Goal: Find specific page/section: Find specific page/section

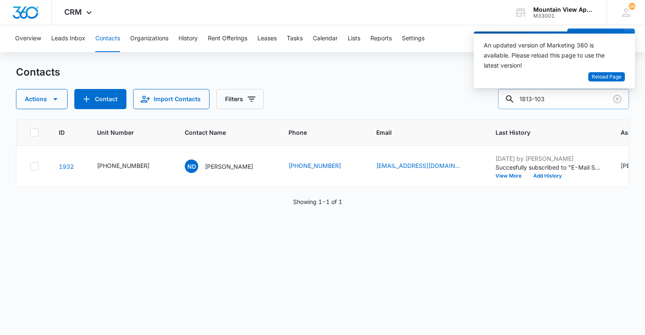
click at [559, 99] on input "1813-103" at bounding box center [563, 99] width 131 height 20
click at [621, 82] on div "An updated version of Marketing 360 is available. Please reload this page to us…" at bounding box center [554, 60] width 161 height 57
click at [614, 73] on span "Reload Page" at bounding box center [607, 77] width 30 height 8
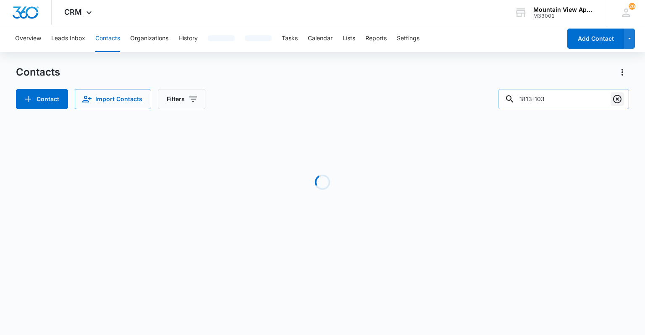
click at [621, 101] on icon "Clear" at bounding box center [617, 99] width 8 height 8
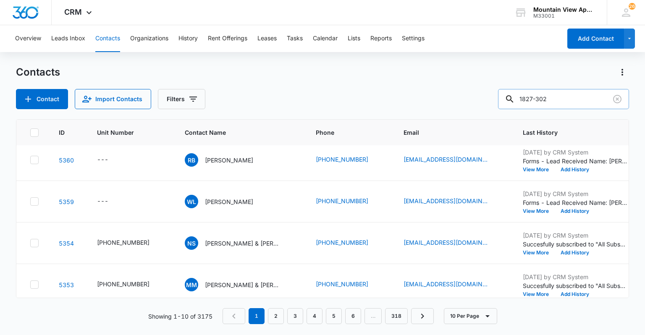
scroll to position [267, 0]
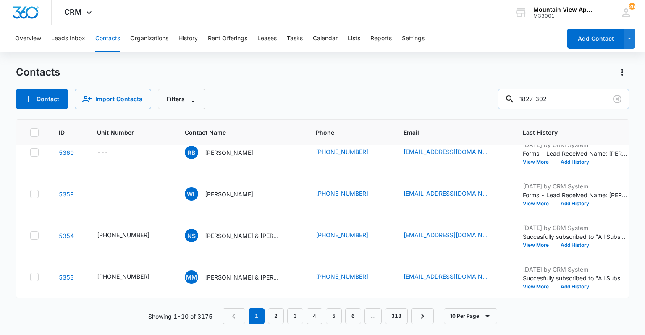
type input "1827-302"
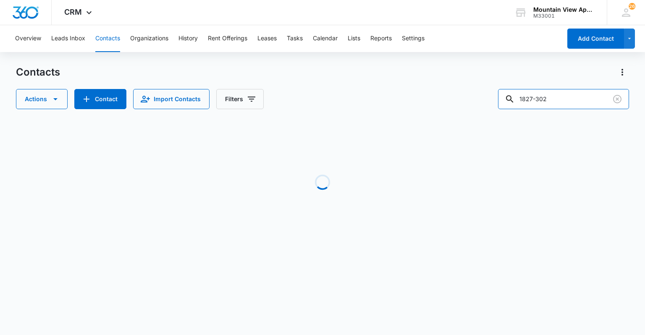
scroll to position [0, 0]
